Goal: Task Accomplishment & Management: Complete application form

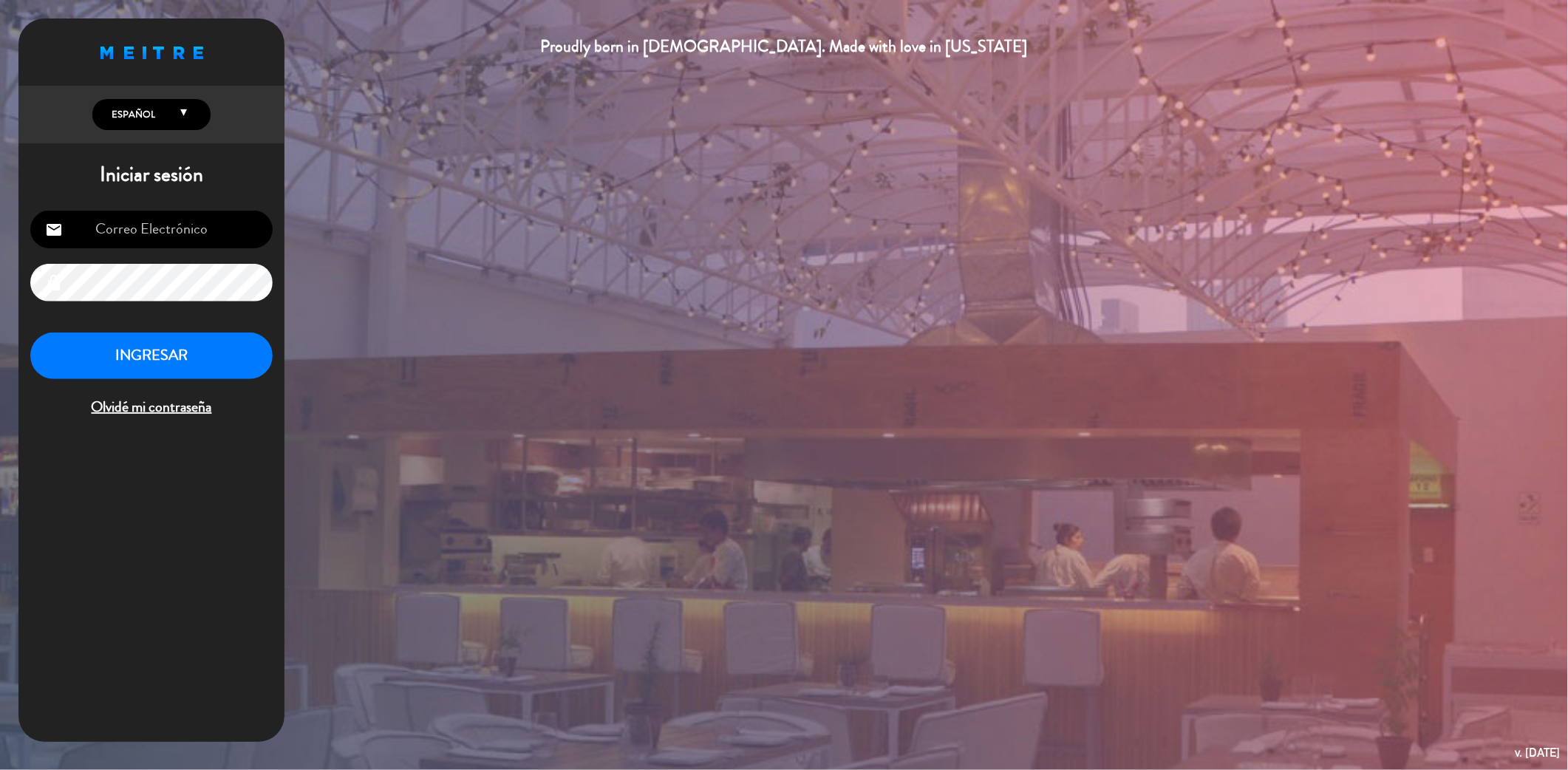
type input "[EMAIL_ADDRESS][DOMAIN_NAME]"
click at [153, 368] on button "INGRESAR" at bounding box center [152, 356] width 242 height 47
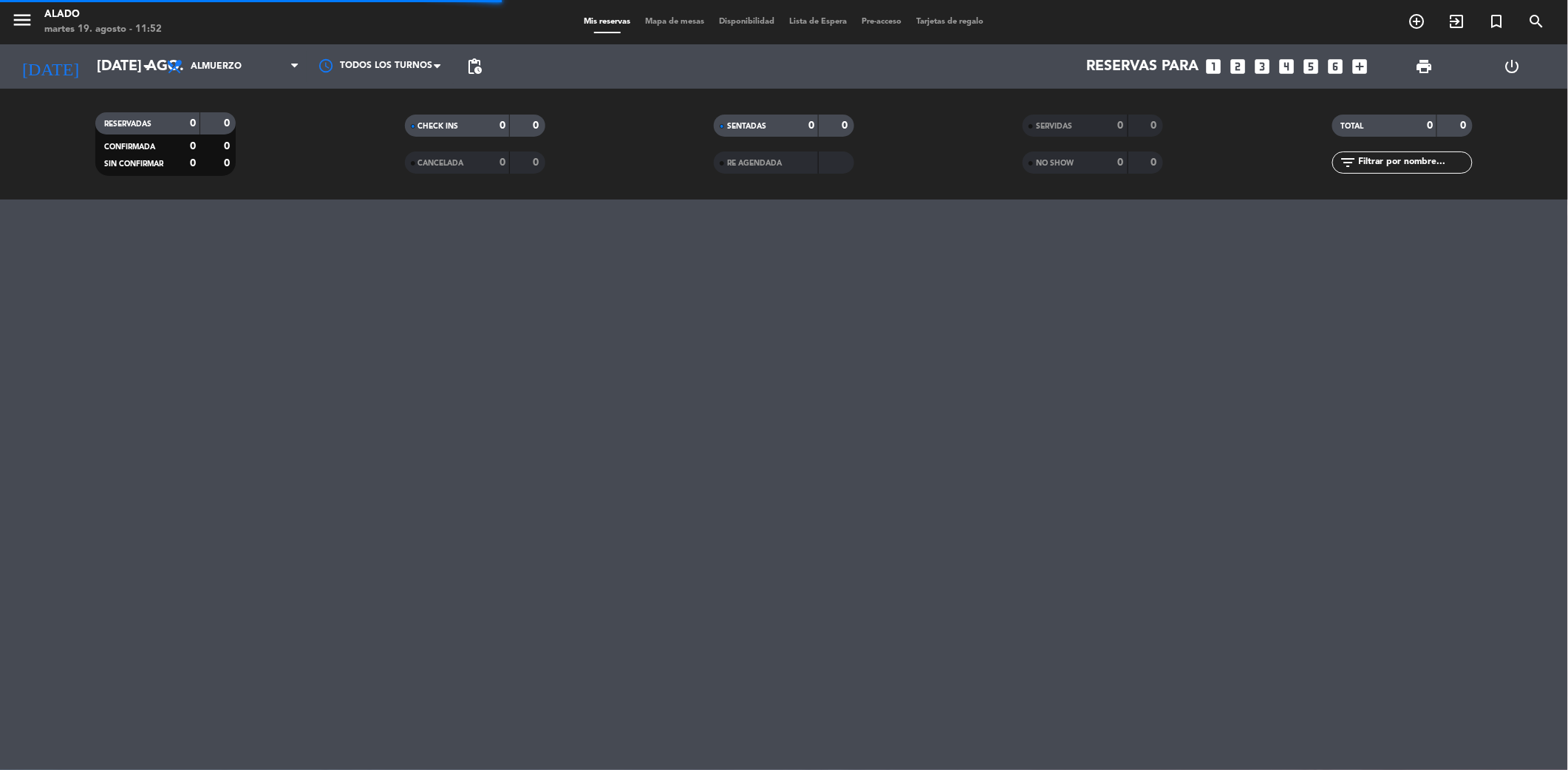
click at [1237, 72] on icon "looks_two" at bounding box center [1237, 67] width 20 height 20
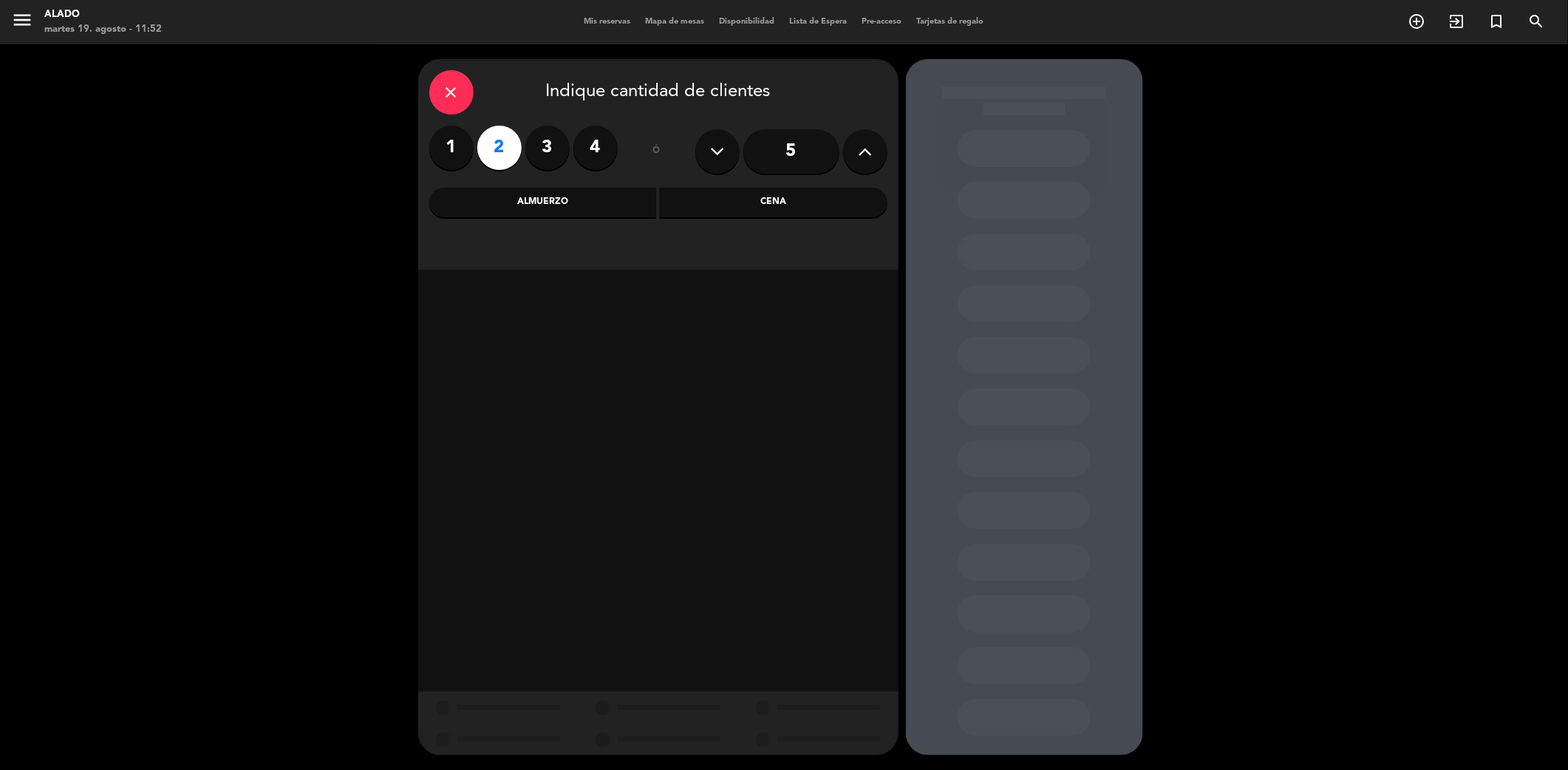
click at [591, 198] on div "Almuerzo" at bounding box center [543, 202] width 228 height 30
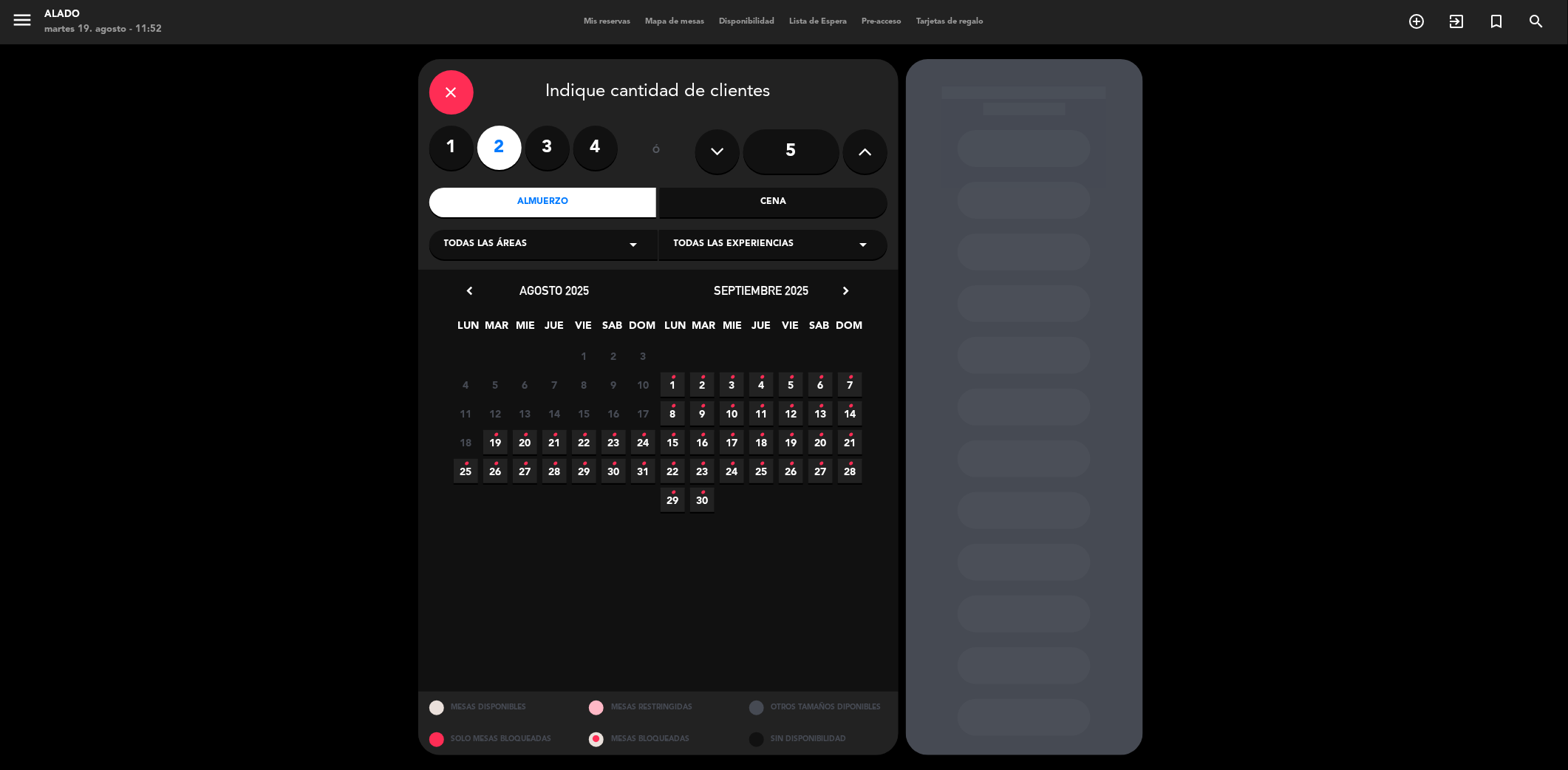
click at [500, 436] on span "19 •" at bounding box center [495, 443] width 25 height 25
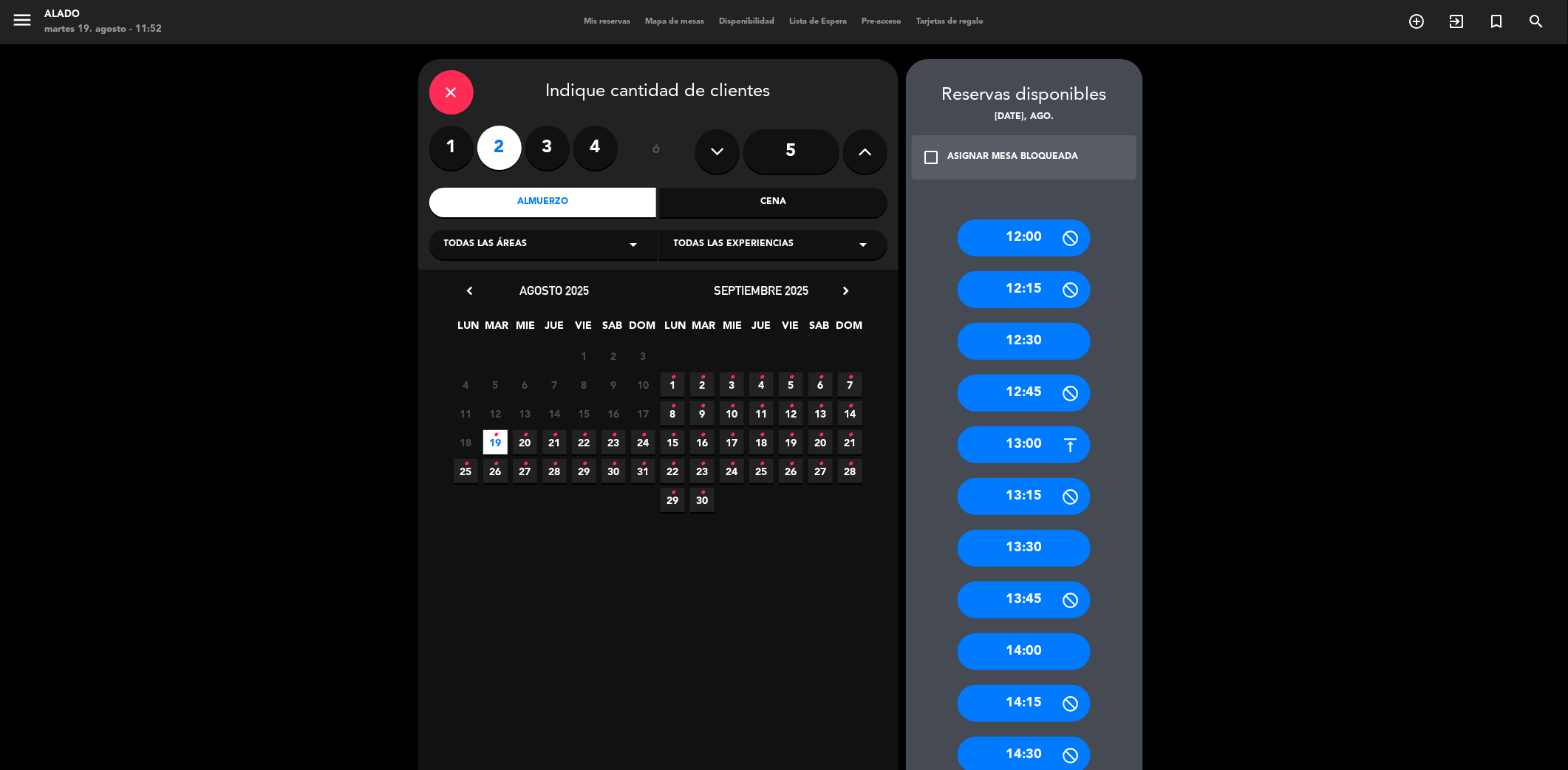
click at [1015, 453] on div "13:00" at bounding box center [1024, 444] width 133 height 37
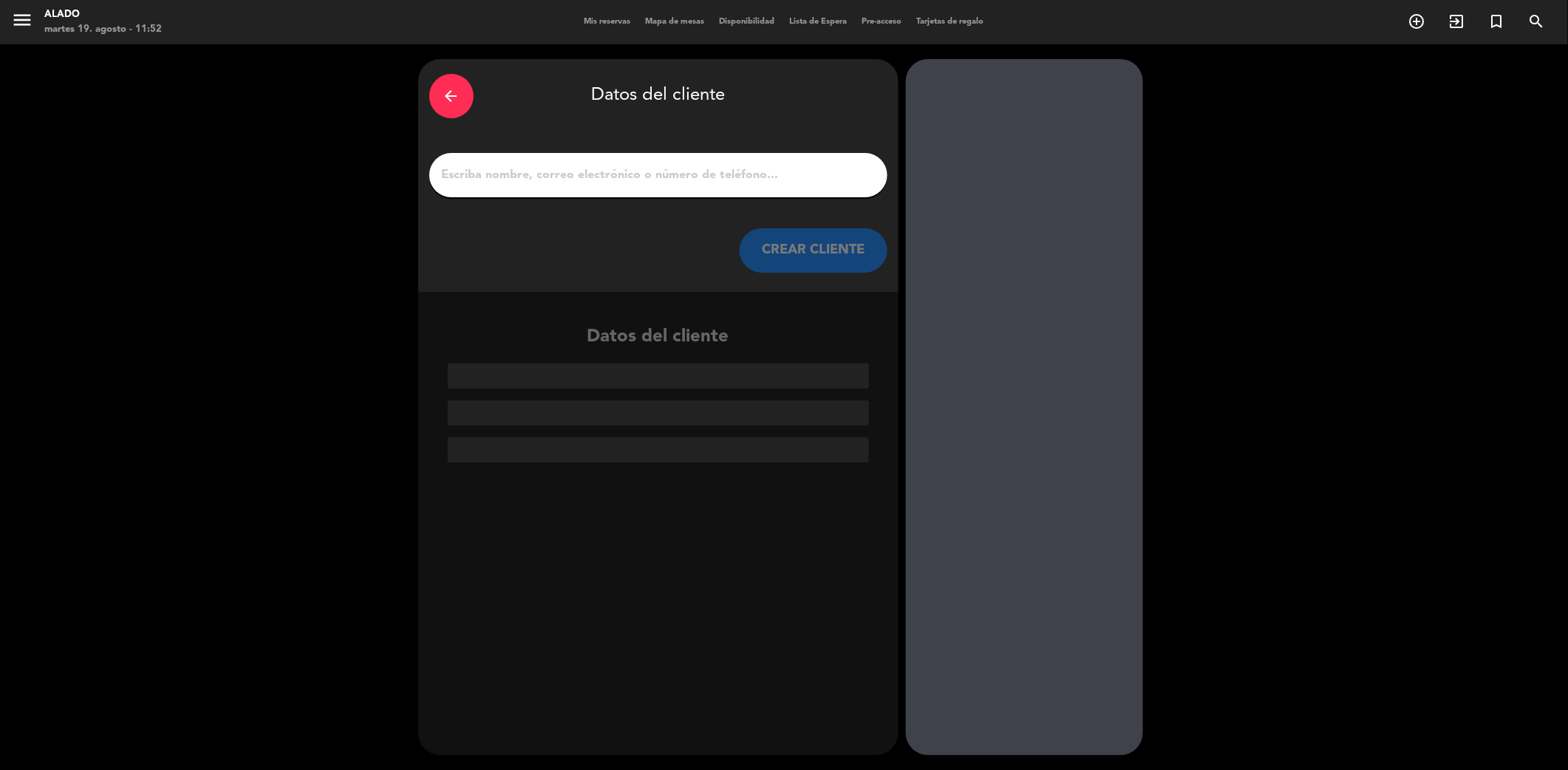
click at [723, 181] on input "1" at bounding box center [658, 175] width 435 height 20
type input "y"
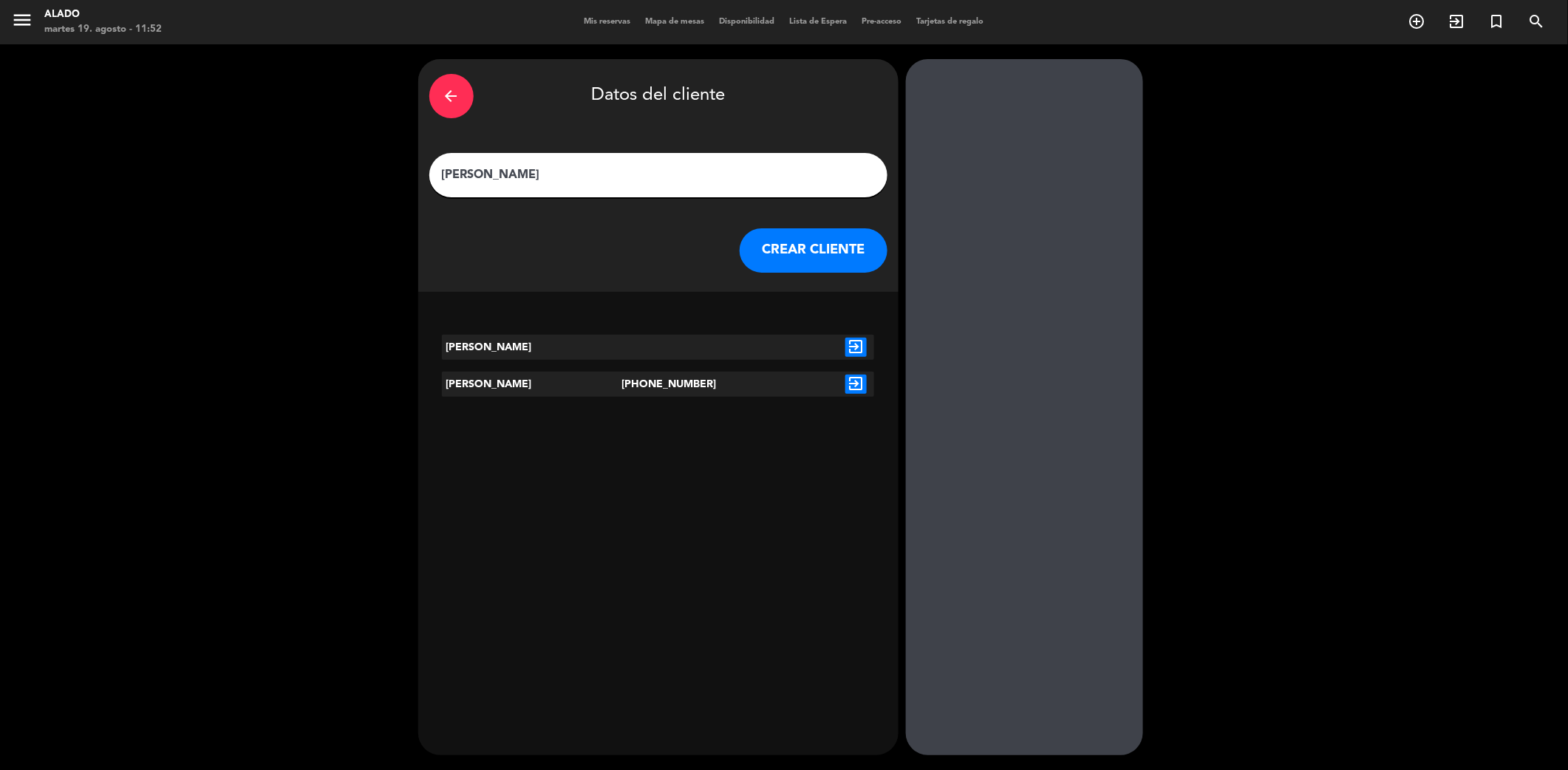
type input "[PERSON_NAME]"
click at [852, 381] on icon "exit_to_app" at bounding box center [856, 385] width 21 height 20
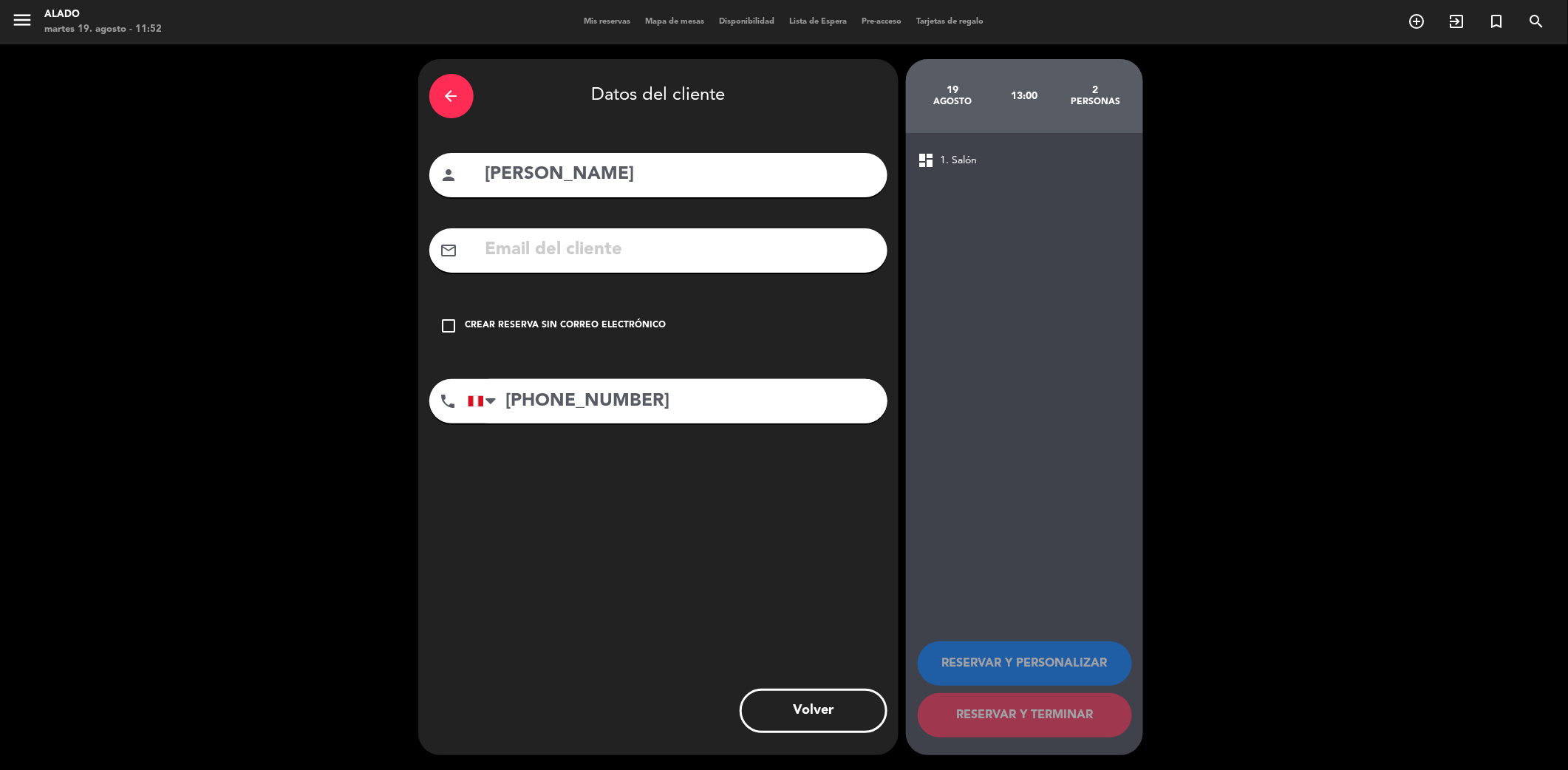
click at [451, 326] on icon "check_box_outline_blank" at bounding box center [449, 326] width 18 height 18
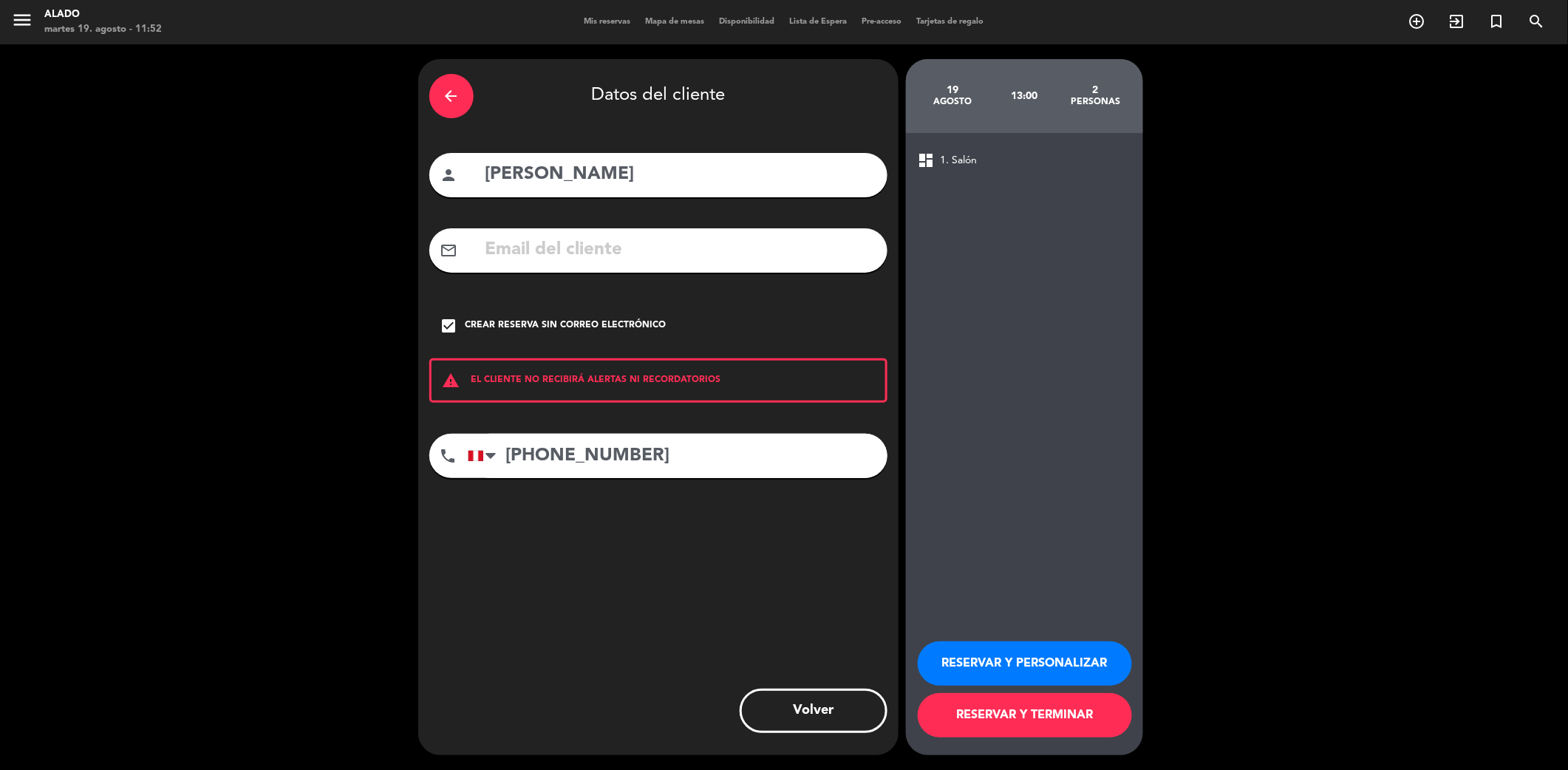
click at [1029, 726] on button "RESERVAR Y TERMINAR" at bounding box center [1024, 715] width 214 height 44
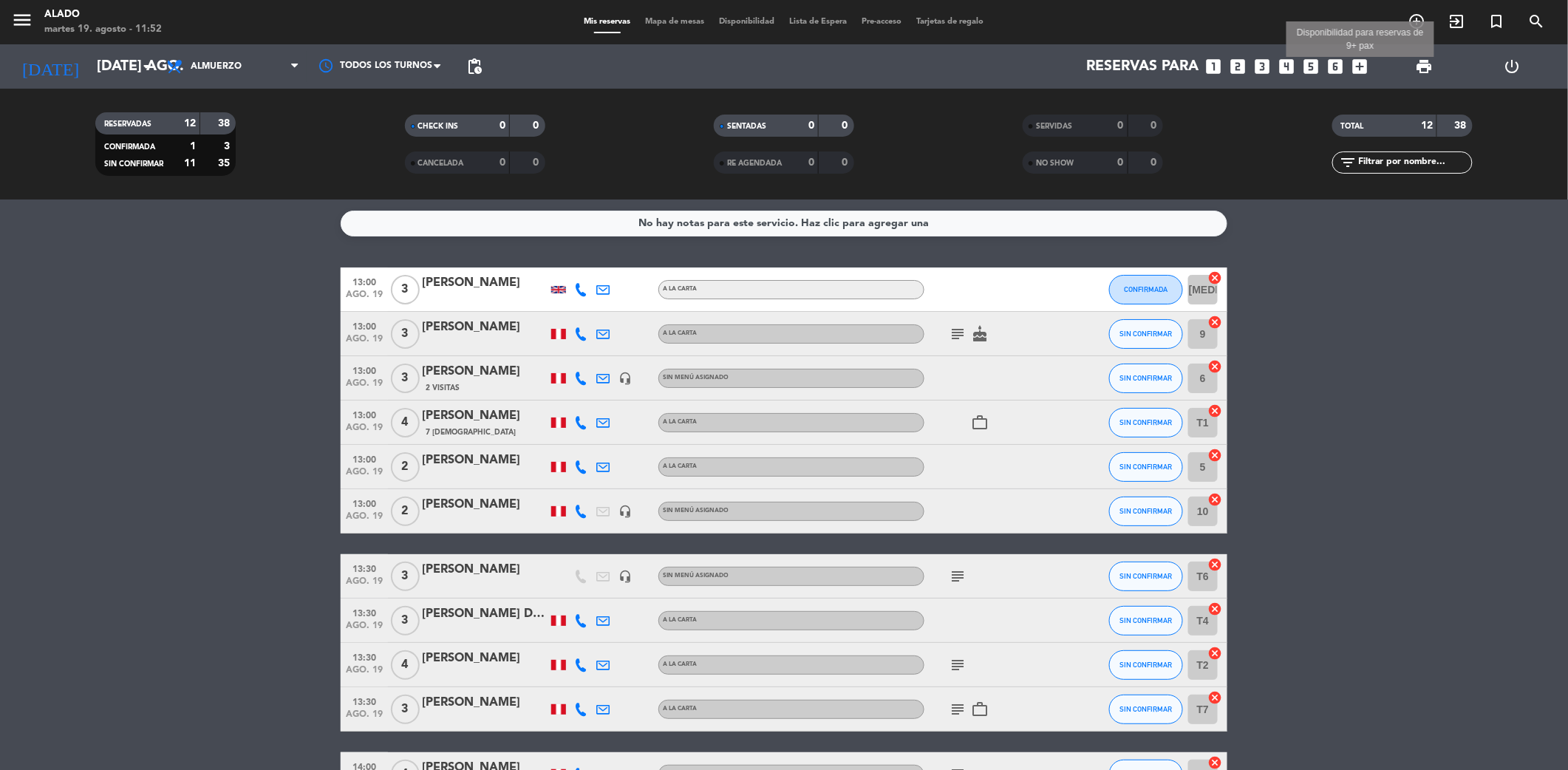
click at [1363, 69] on icon "add_box" at bounding box center [1359, 67] width 20 height 20
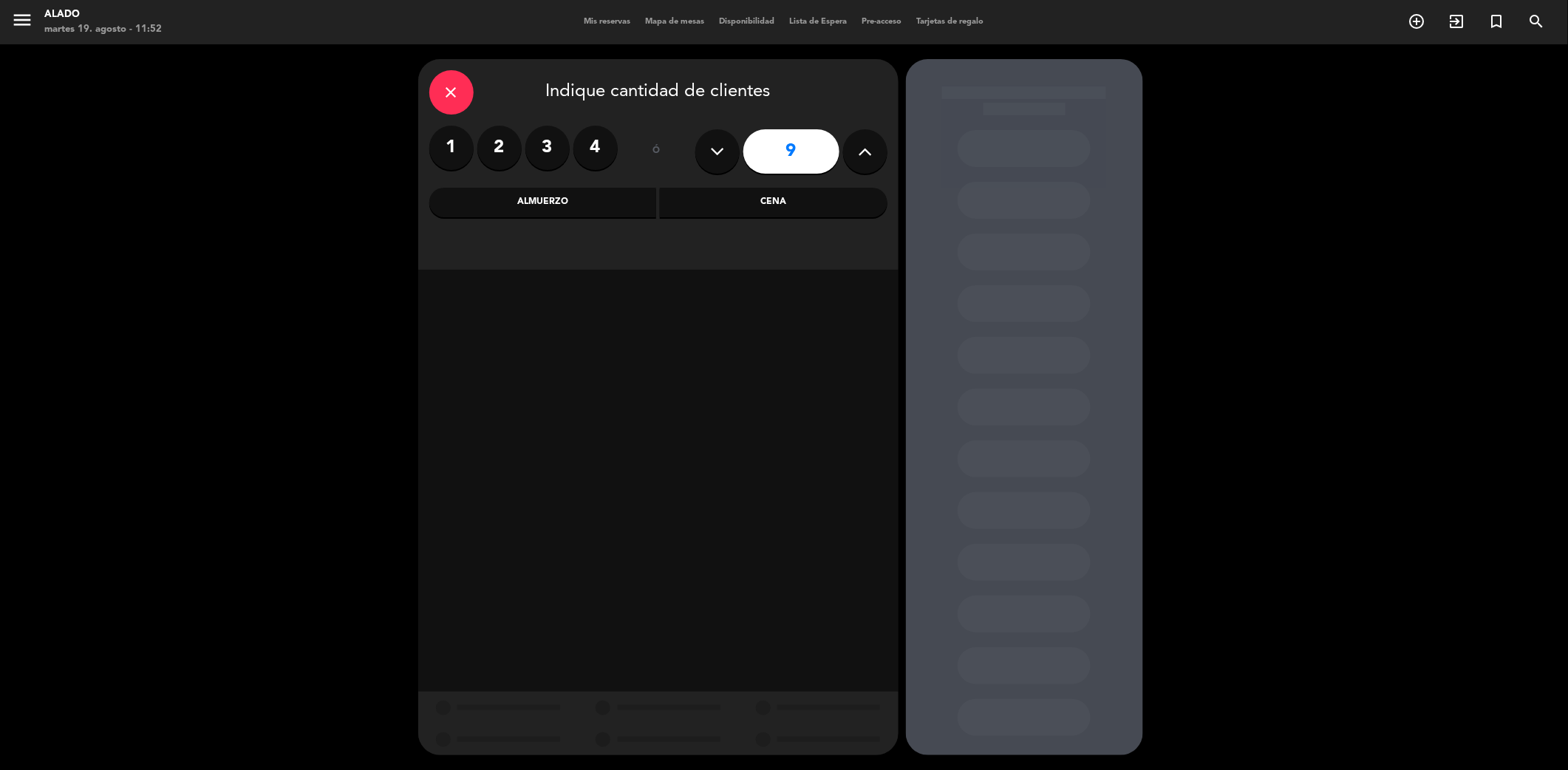
click at [609, 200] on div "Almuerzo" at bounding box center [543, 202] width 228 height 30
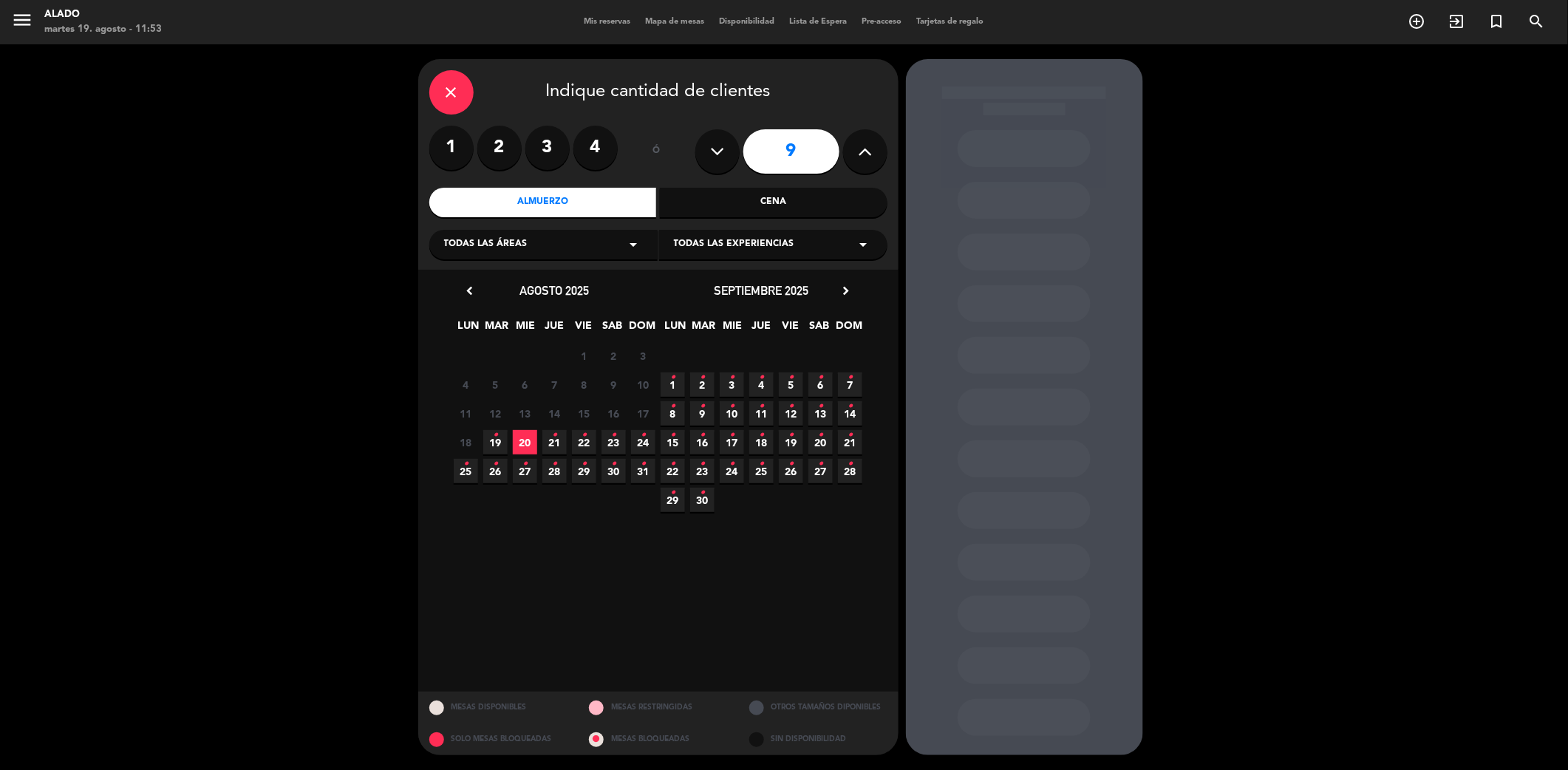
click at [647, 444] on span "24 •" at bounding box center [643, 443] width 25 height 25
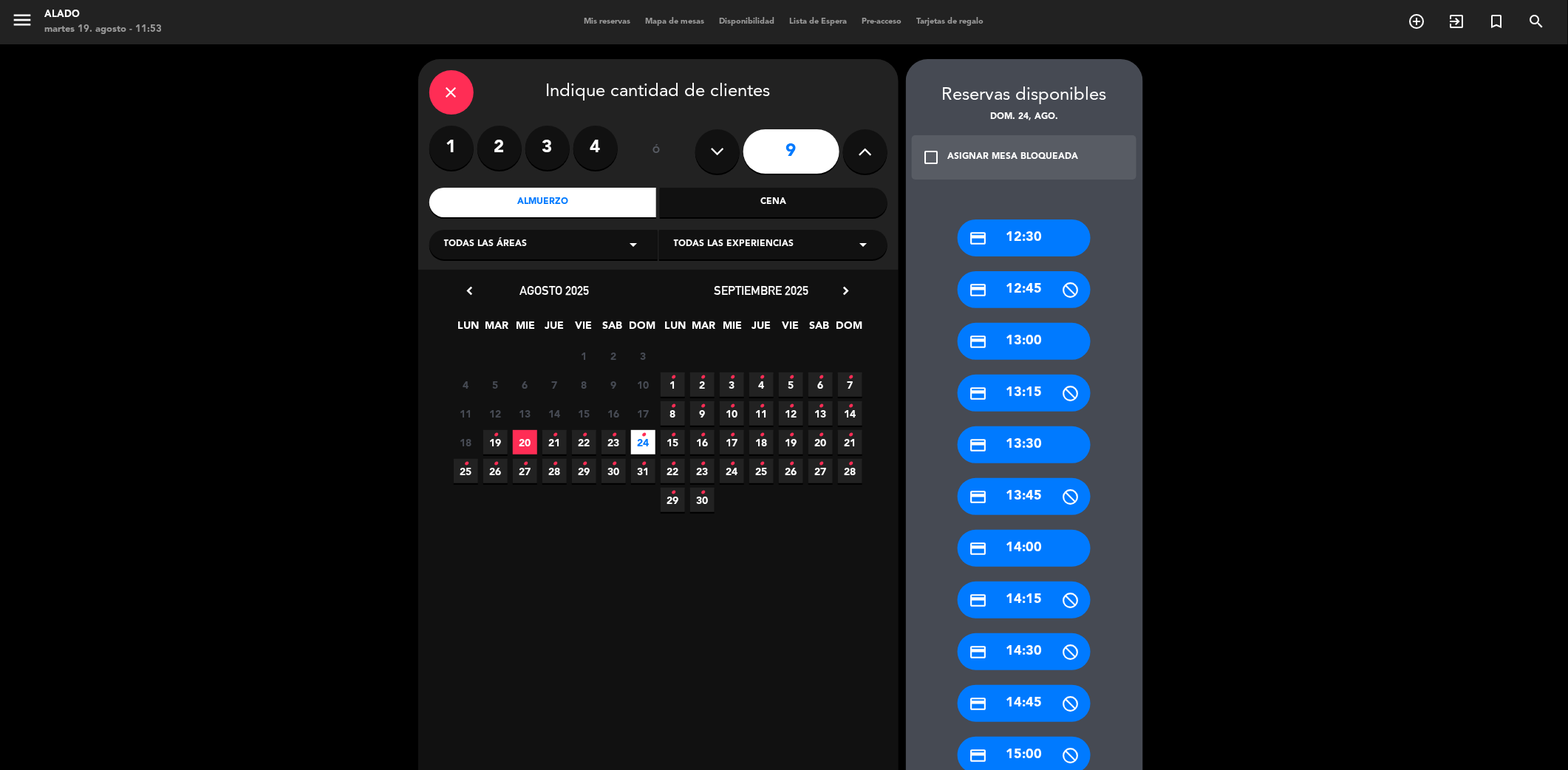
click at [1039, 438] on div "credit_card 13:30" at bounding box center [1024, 444] width 133 height 37
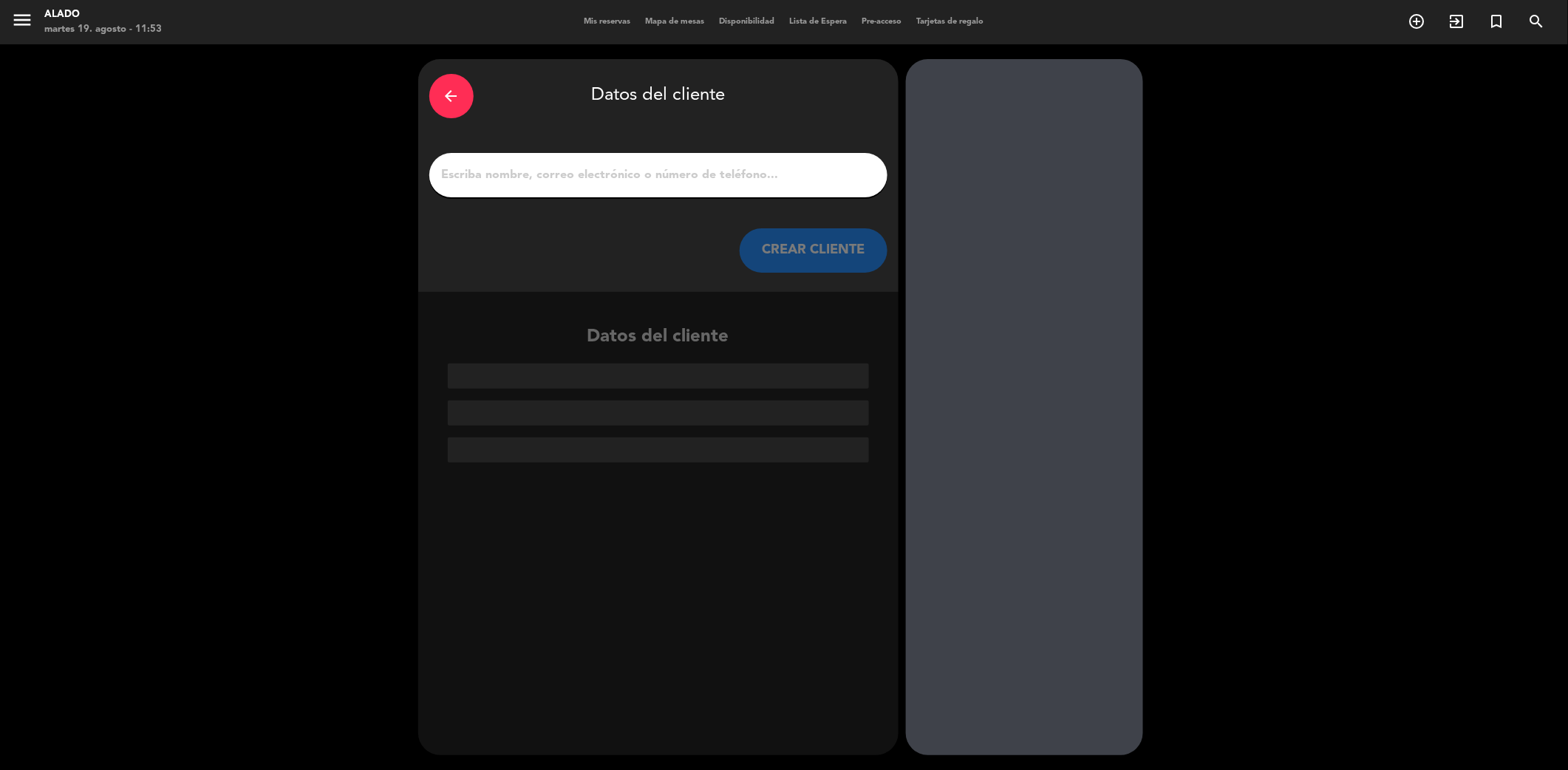
click at [542, 179] on input "1" at bounding box center [658, 175] width 435 height 20
click at [1416, 222] on div "arrow_back Datos del cliente CREAR CLIENTE Datos del cliente" at bounding box center [784, 407] width 1568 height 726
click at [463, 108] on div "arrow_back" at bounding box center [452, 96] width 44 height 44
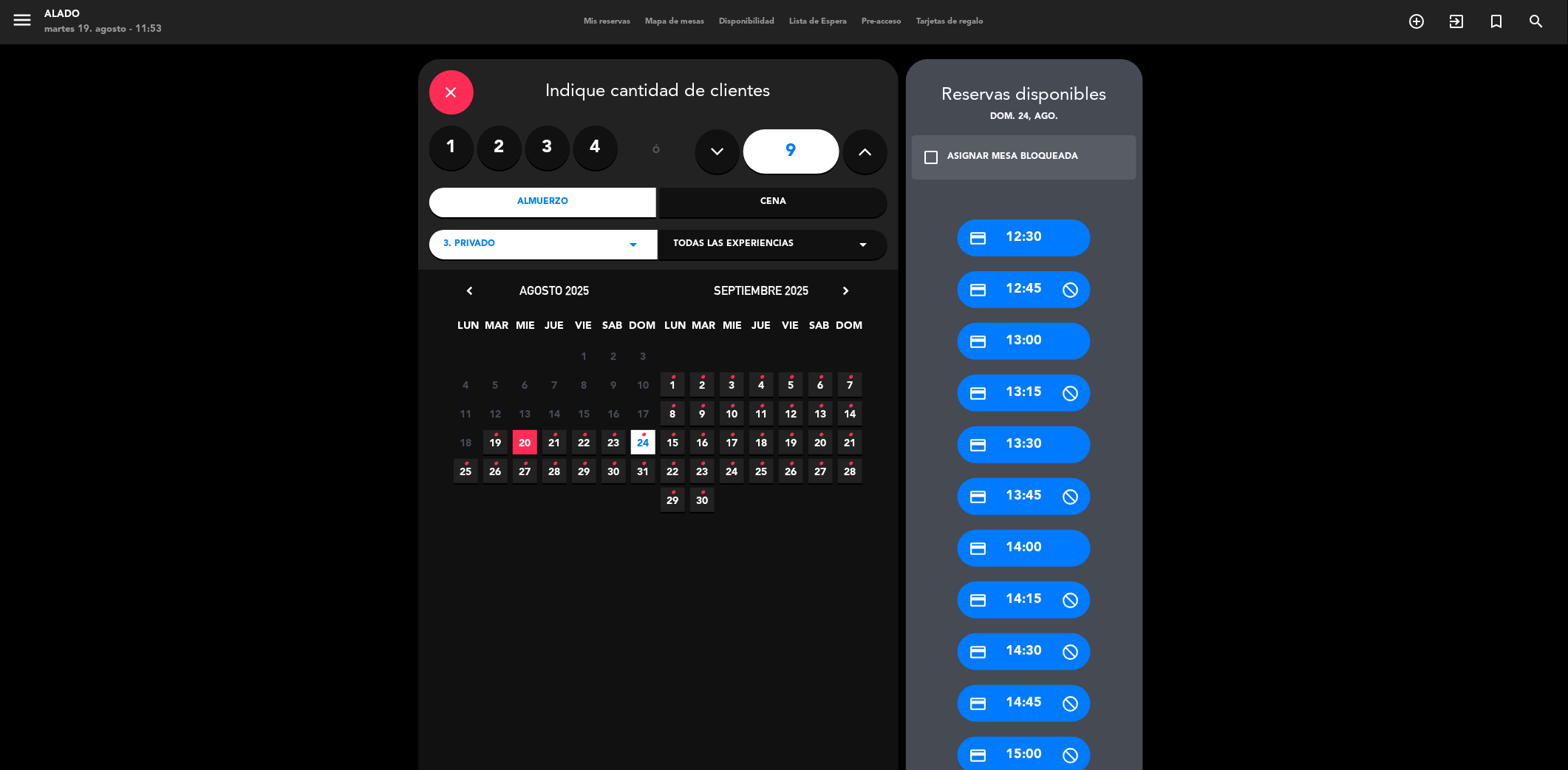
click at [462, 108] on div "close" at bounding box center [452, 92] width 44 height 44
